Goal: Find specific fact: Find specific fact

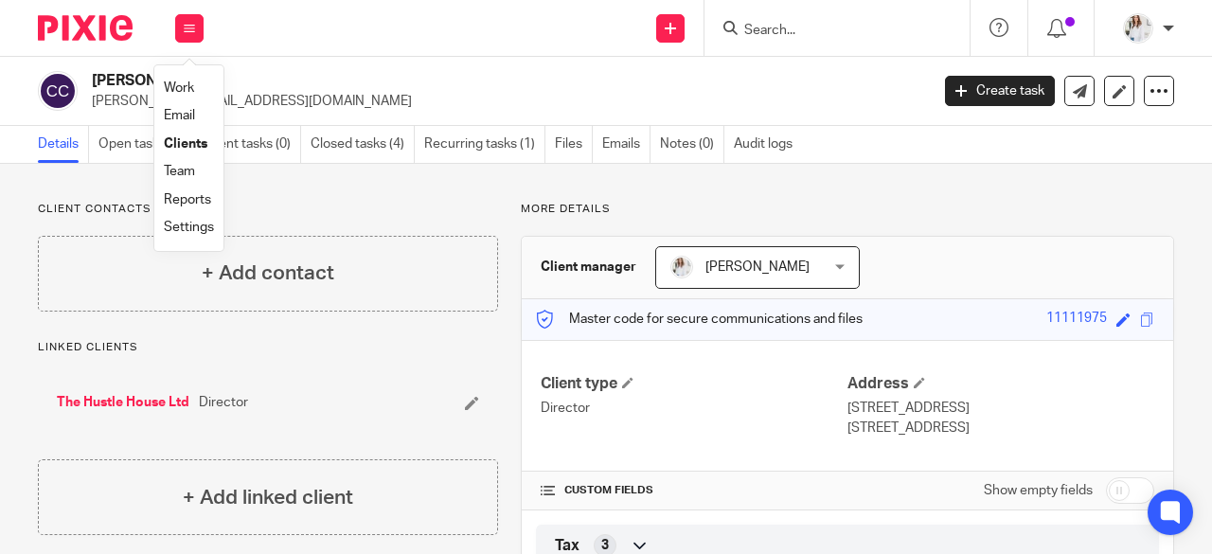
click at [188, 89] on link "Work" at bounding box center [179, 87] width 30 height 13
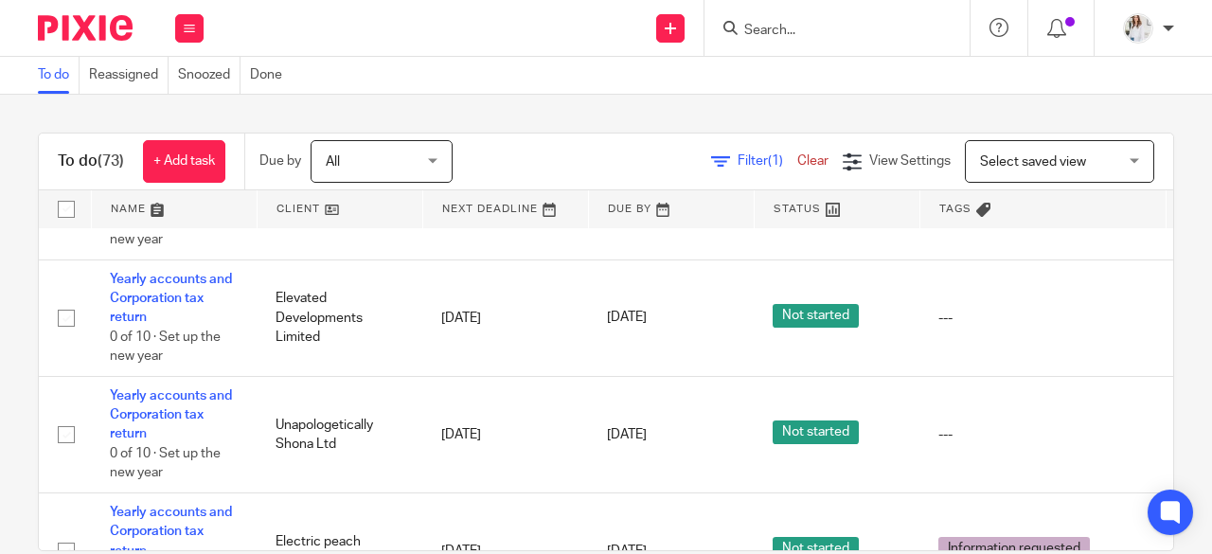
scroll to position [6288, 0]
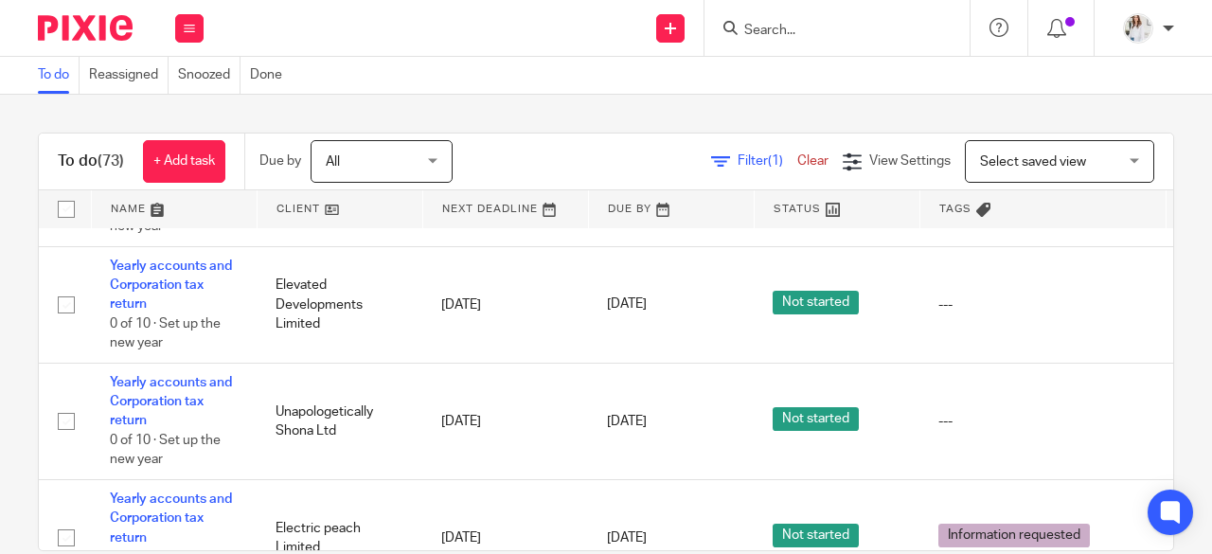
click at [738, 154] on span "Filter (1)" at bounding box center [768, 160] width 60 height 13
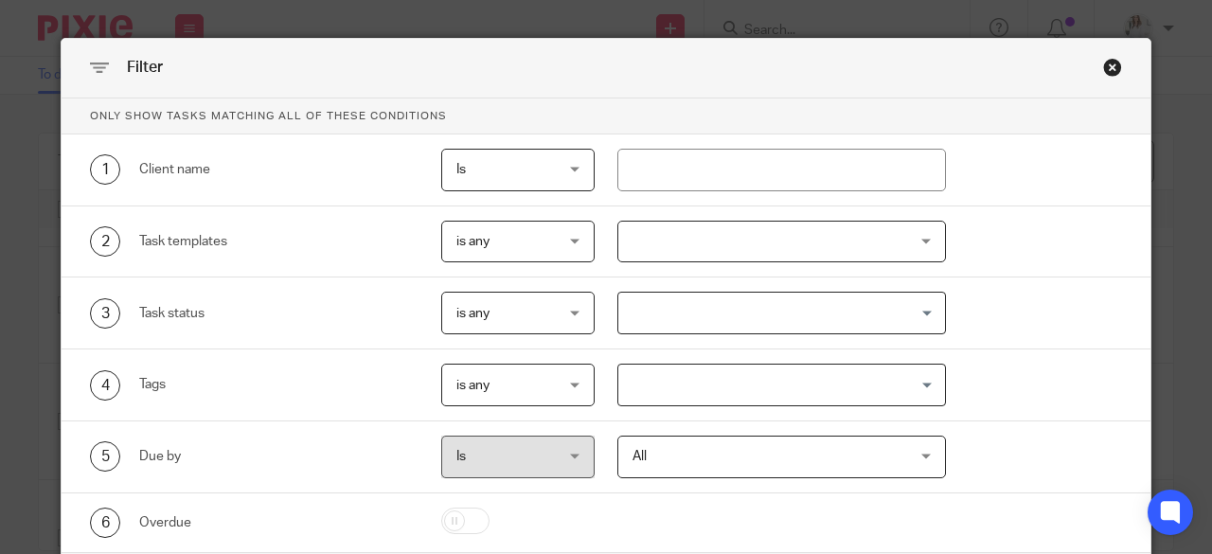
click at [702, 240] on div at bounding box center [782, 242] width 330 height 43
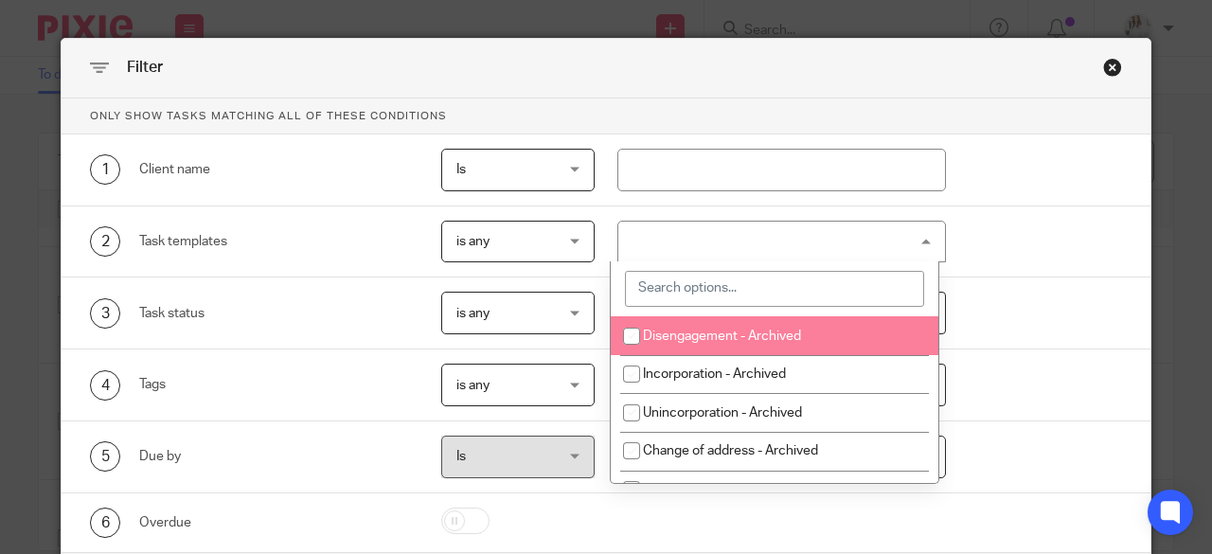
scroll to position [174, 0]
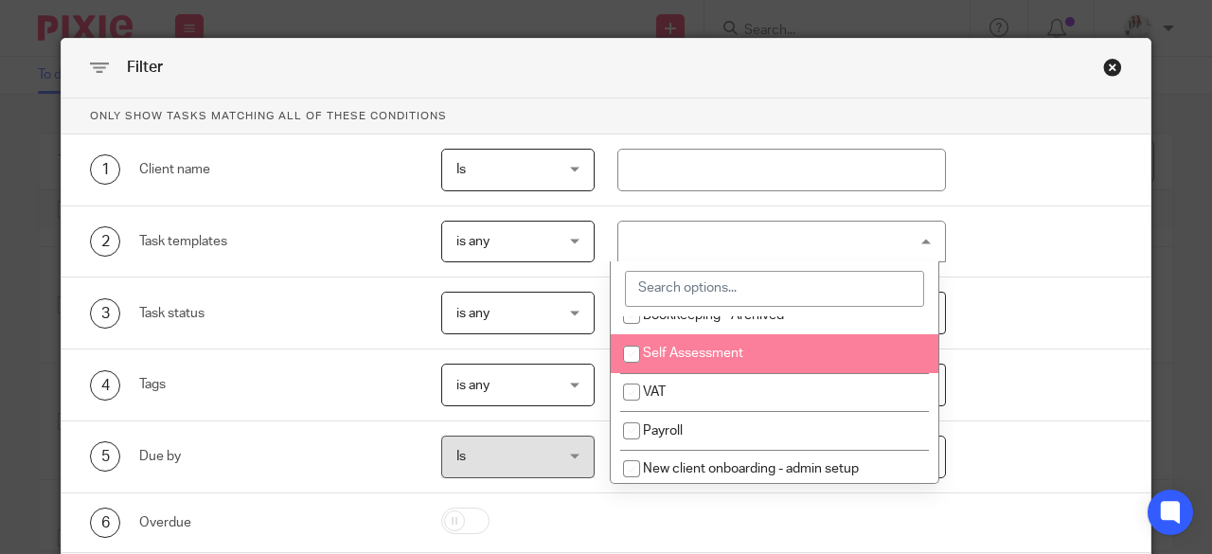
click at [845, 368] on li "Self Assessment" at bounding box center [775, 353] width 328 height 39
checkbox input "true"
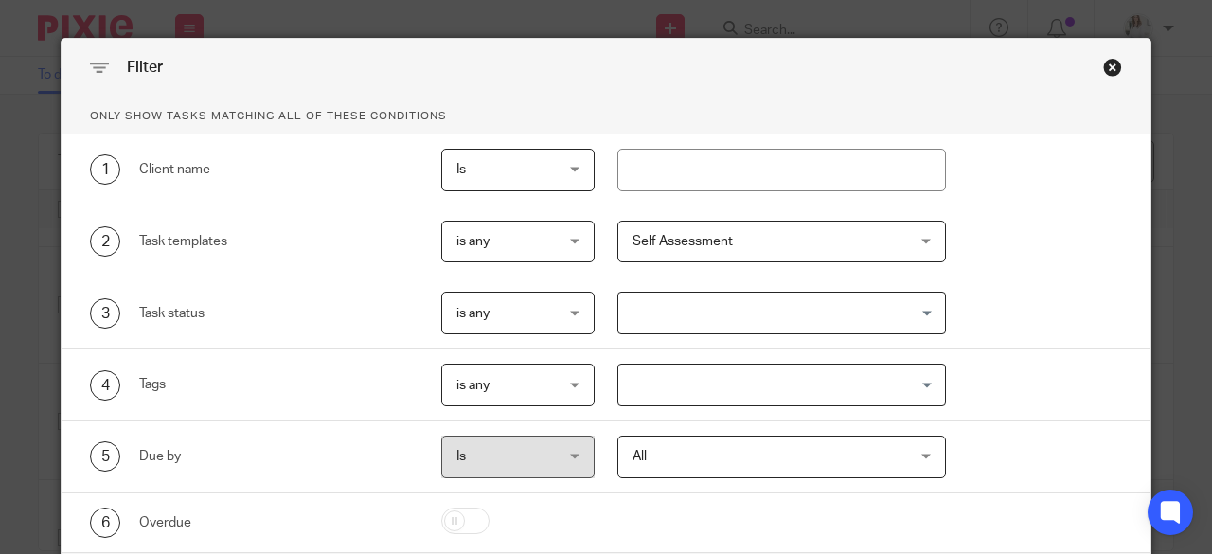
scroll to position [113, 0]
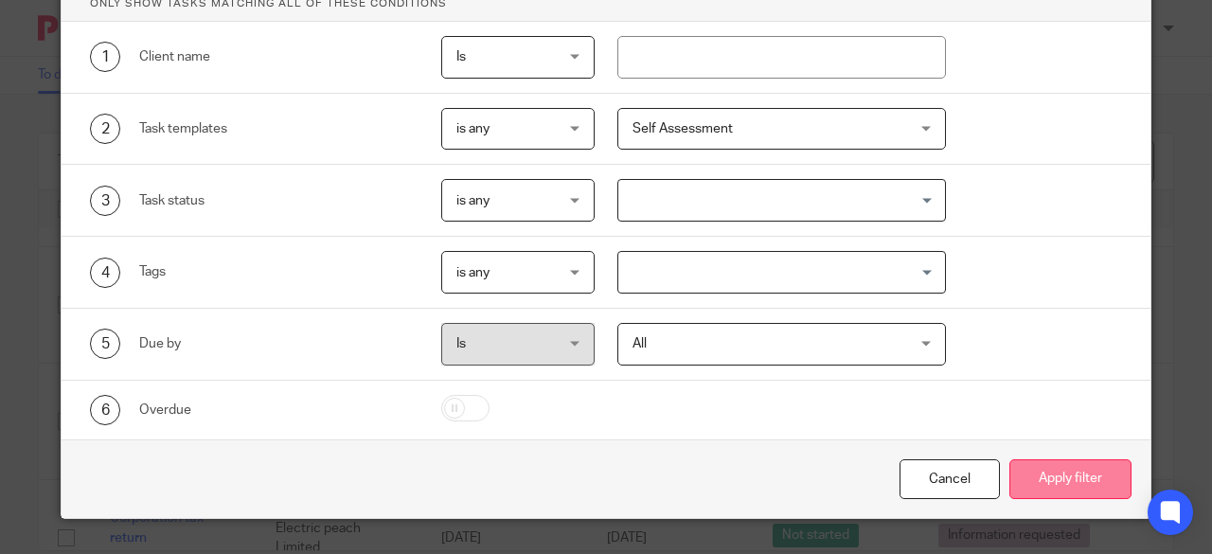
click at [1091, 471] on button "Apply filter" at bounding box center [1071, 479] width 122 height 41
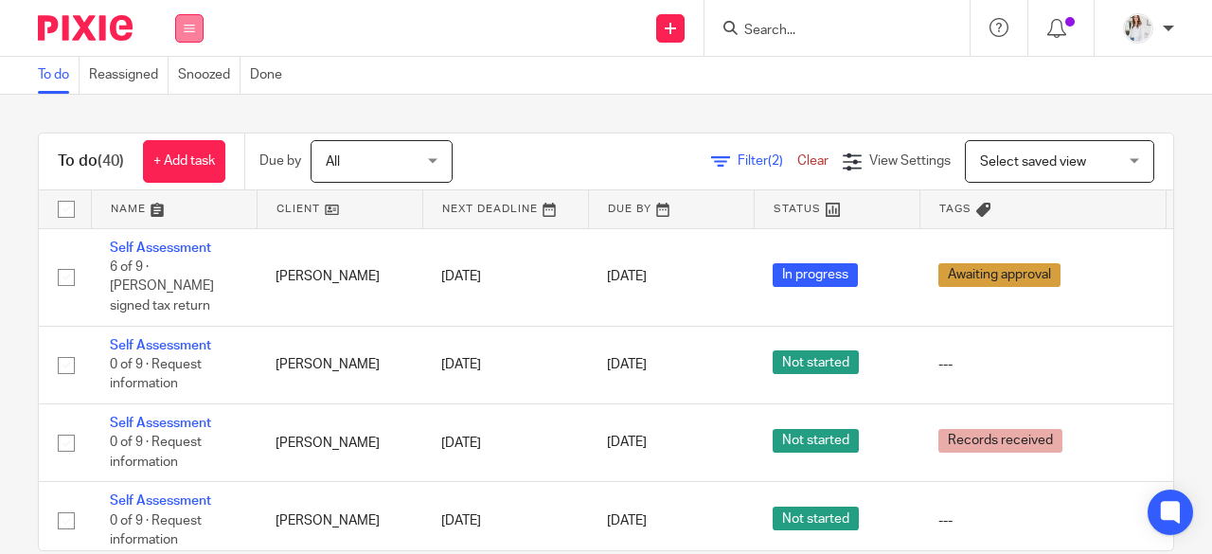
click at [188, 26] on icon at bounding box center [189, 28] width 11 height 11
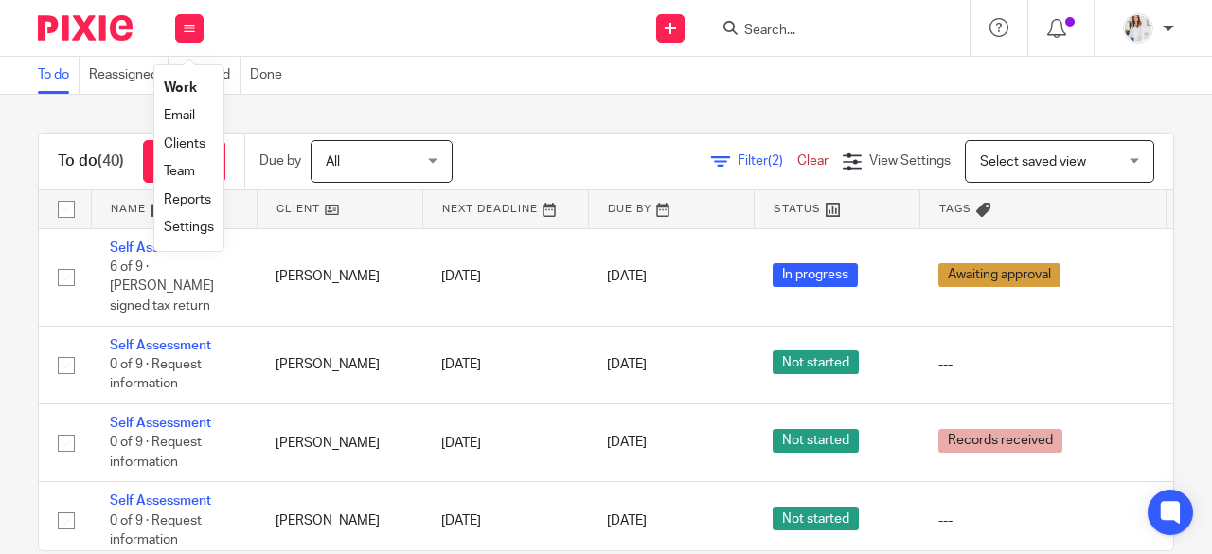
click at [182, 84] on link "Work" at bounding box center [180, 87] width 33 height 13
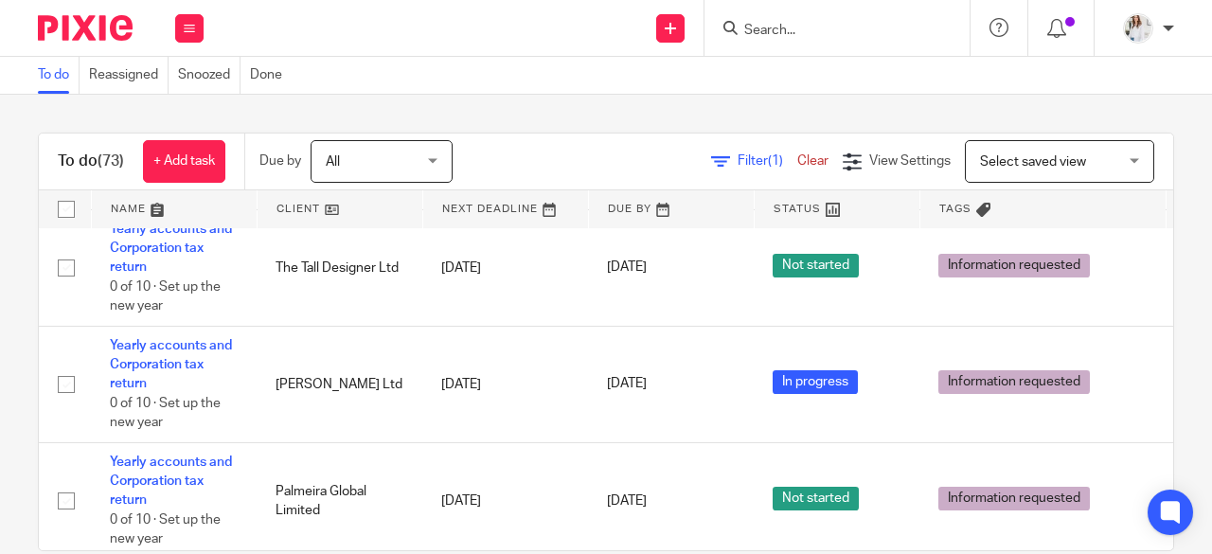
scroll to position [1014, 0]
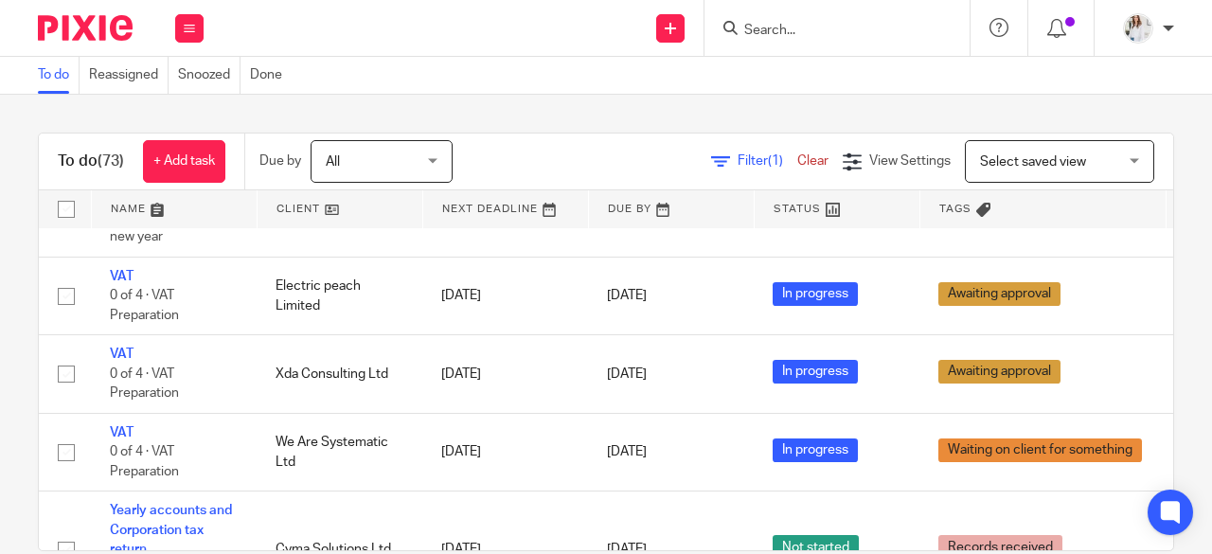
click at [770, 28] on input "Search" at bounding box center [828, 31] width 170 height 17
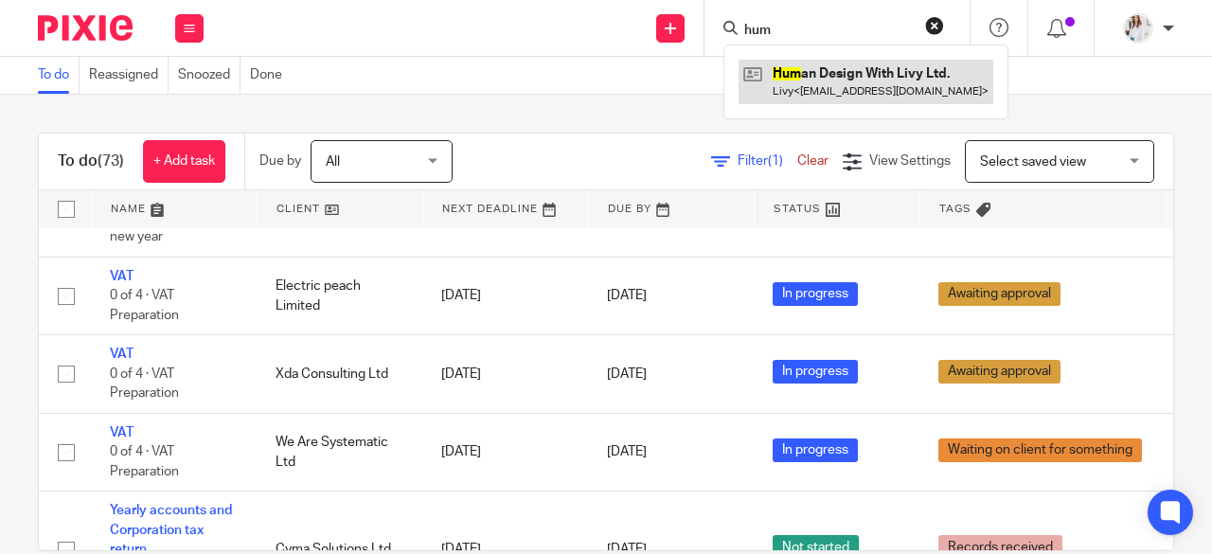
type input "hum"
click at [852, 69] on link at bounding box center [866, 82] width 255 height 44
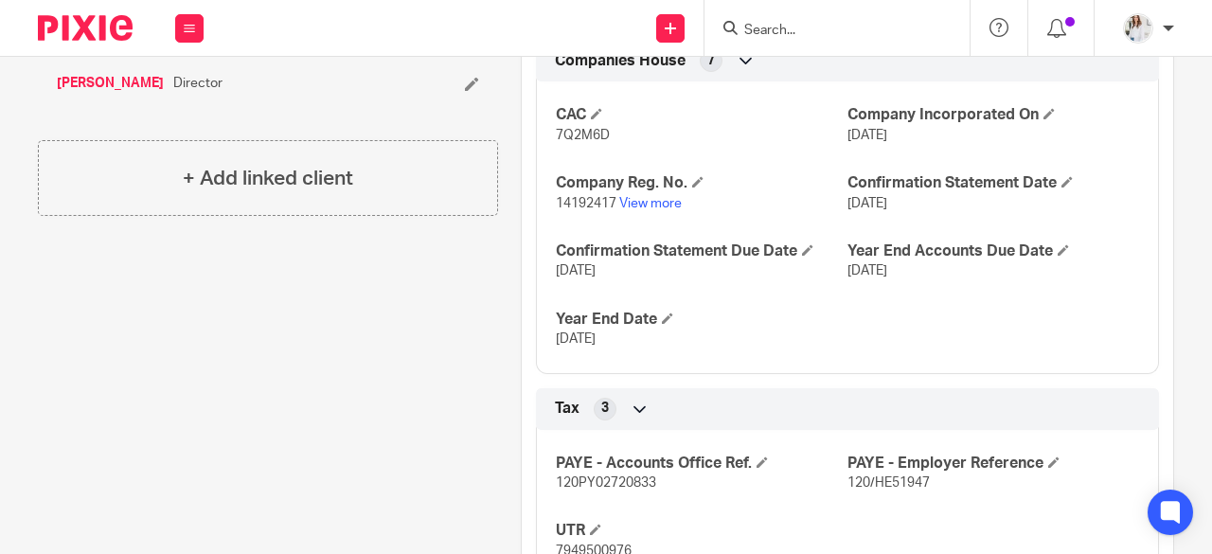
scroll to position [566, 0]
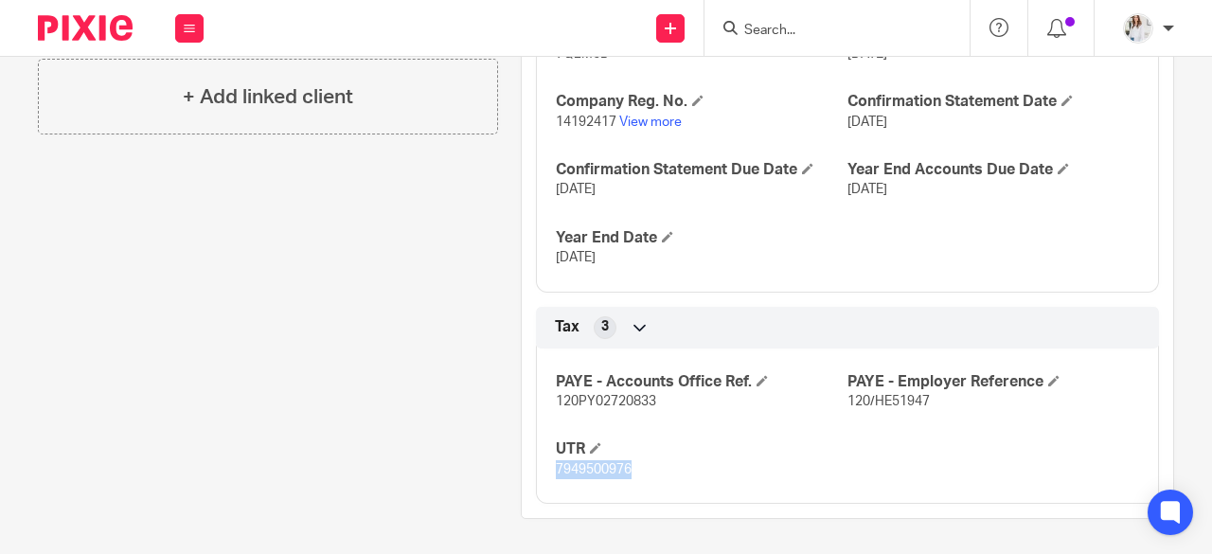
drag, startPoint x: 577, startPoint y: 483, endPoint x: 538, endPoint y: 477, distance: 39.2
click at [538, 477] on div "PAYE - Accounts Office Ref. 120PY02720833 PAYE - Employer Reference 120/HE51947…" at bounding box center [847, 419] width 623 height 170
copy span "7949500976"
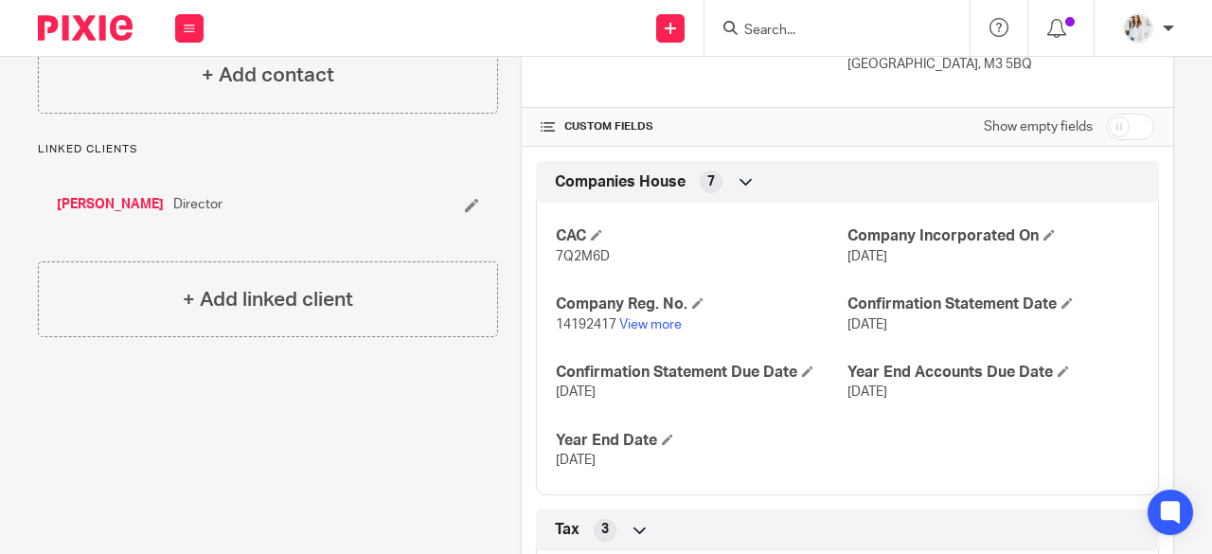
scroll to position [354, 0]
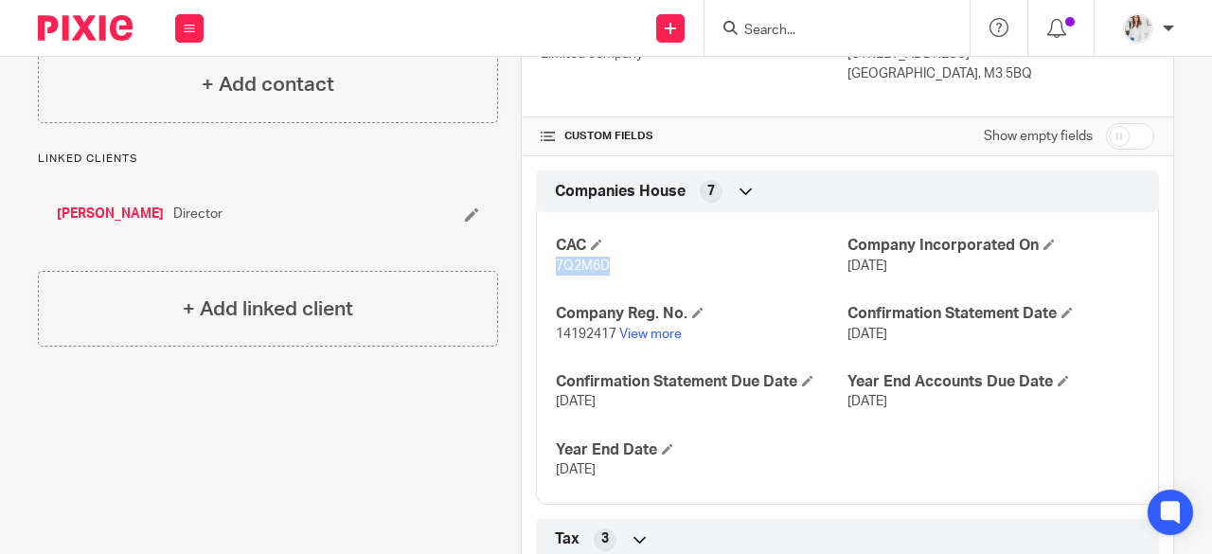
drag, startPoint x: 584, startPoint y: 274, endPoint x: 540, endPoint y: 268, distance: 44.9
click at [540, 268] on div "CAC 7Q2M6D Company Incorporated On [DATE] Company Reg. No. 14192417 View more C…" at bounding box center [847, 351] width 623 height 306
copy span "7Q2M6D"
click at [1174, 529] on div at bounding box center [1171, 513] width 50 height 50
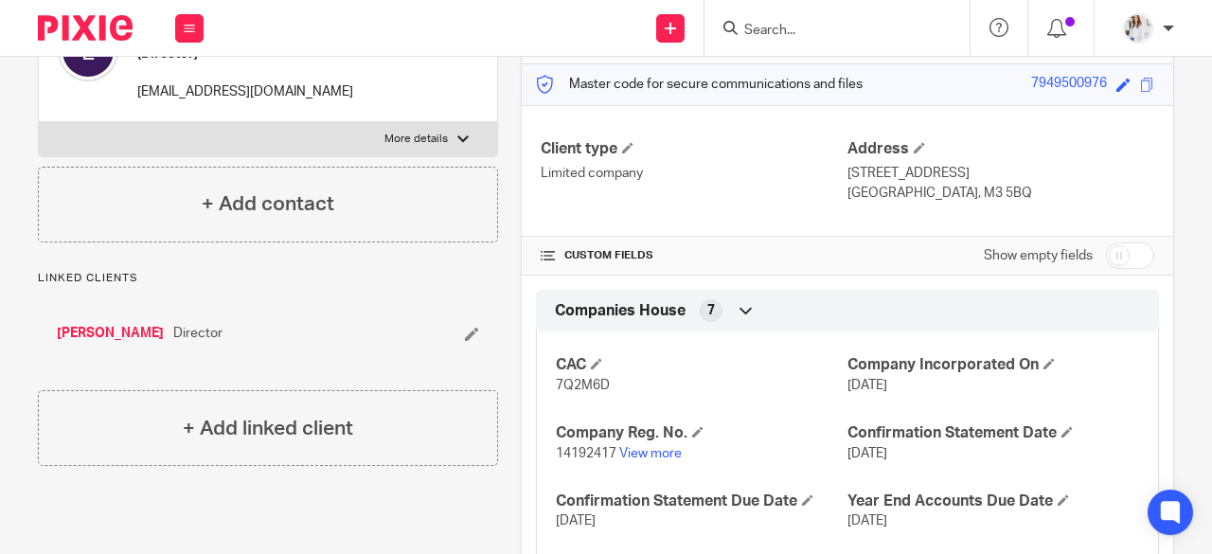
scroll to position [95, 0]
